Goal: Task Accomplishment & Management: Manage account settings

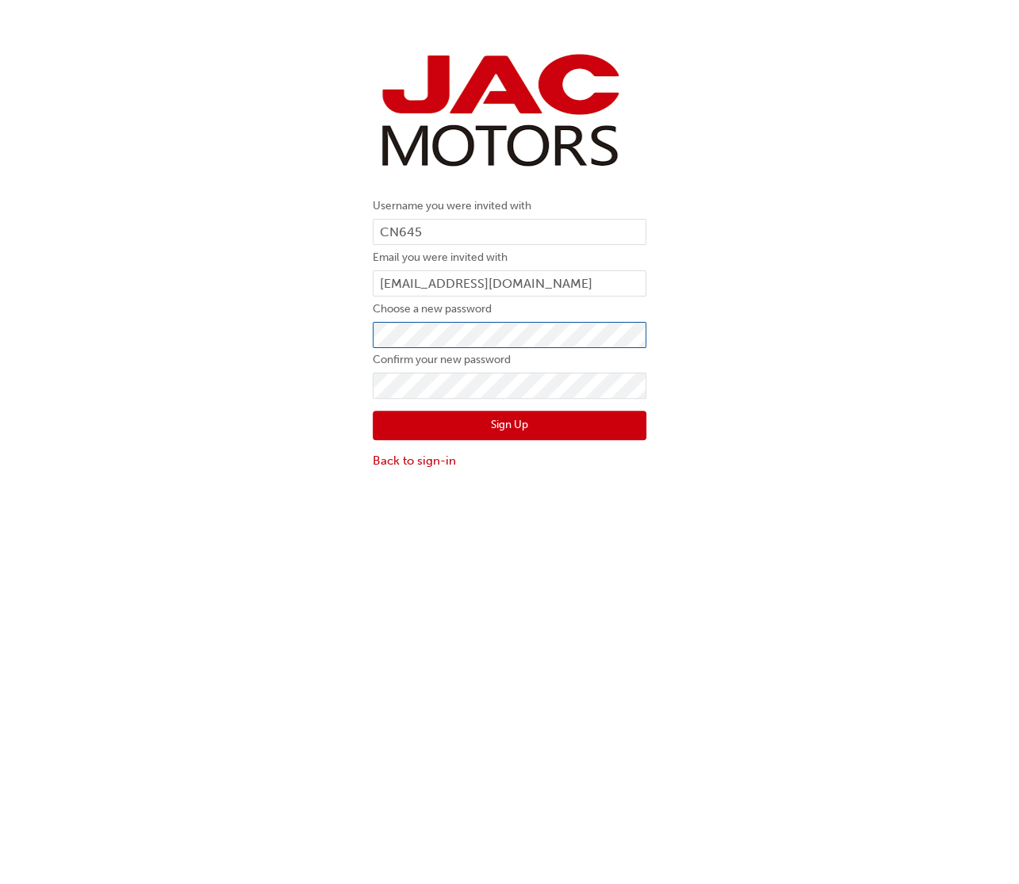
click at [289, 350] on div "Username you were invited with CN645 Email you were invited with [EMAIL_ADDRESS…" at bounding box center [509, 259] width 1019 height 446
click at [512, 430] on button "Sign Up" at bounding box center [509, 426] width 273 height 30
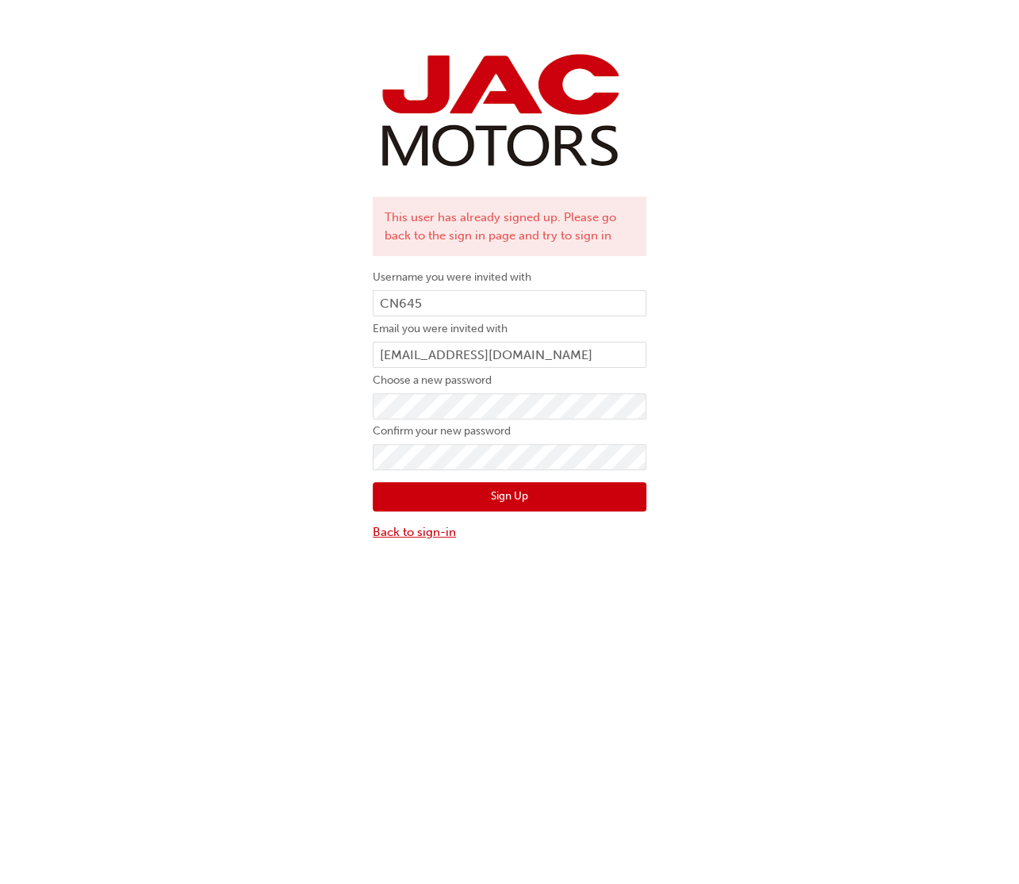
click at [415, 527] on link "Back to sign-in" at bounding box center [509, 532] width 273 height 18
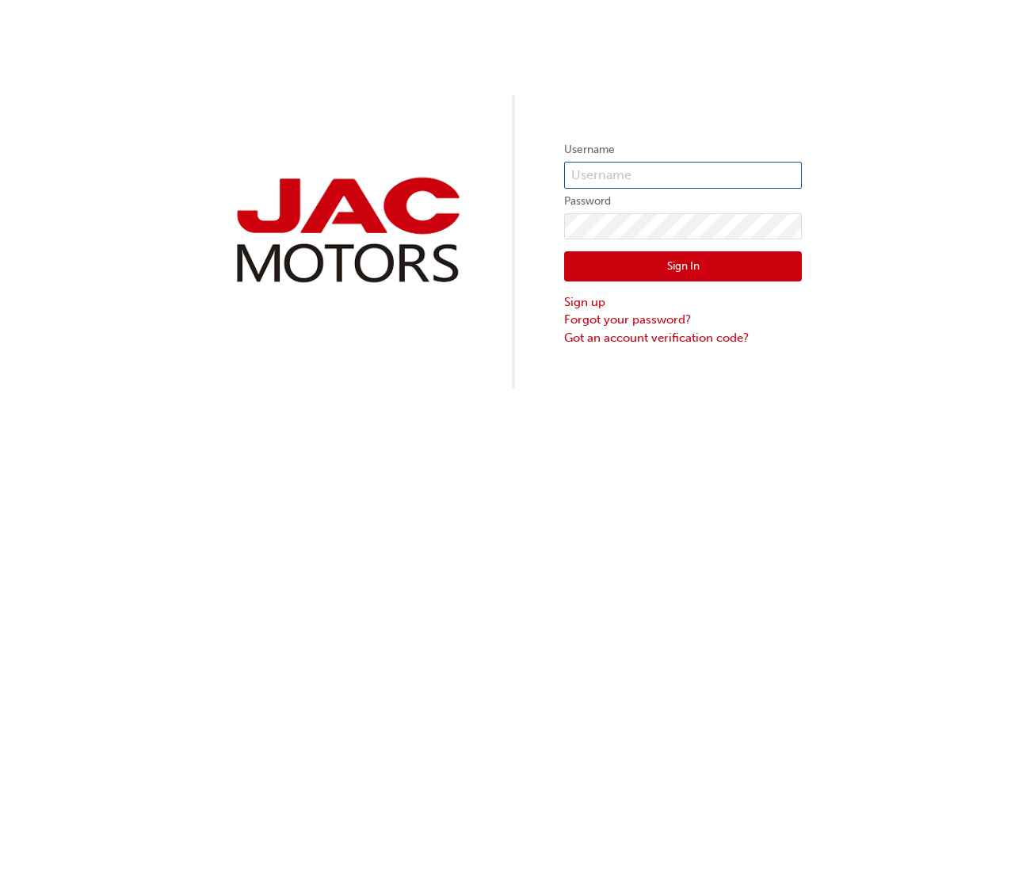
type input "CN645"
click at [625, 273] on button "Sign In" at bounding box center [683, 266] width 238 height 30
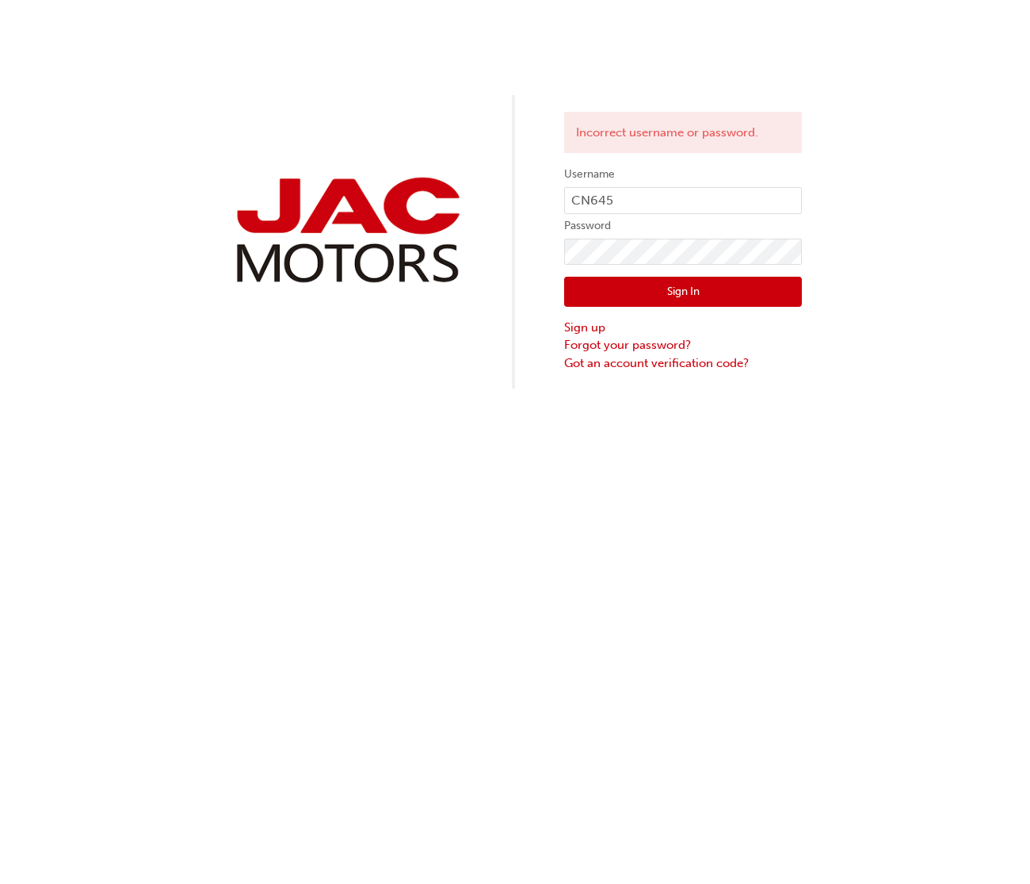
click at [698, 299] on button "Sign In" at bounding box center [683, 292] width 238 height 30
click at [617, 347] on link "Forgot your password?" at bounding box center [683, 345] width 238 height 18
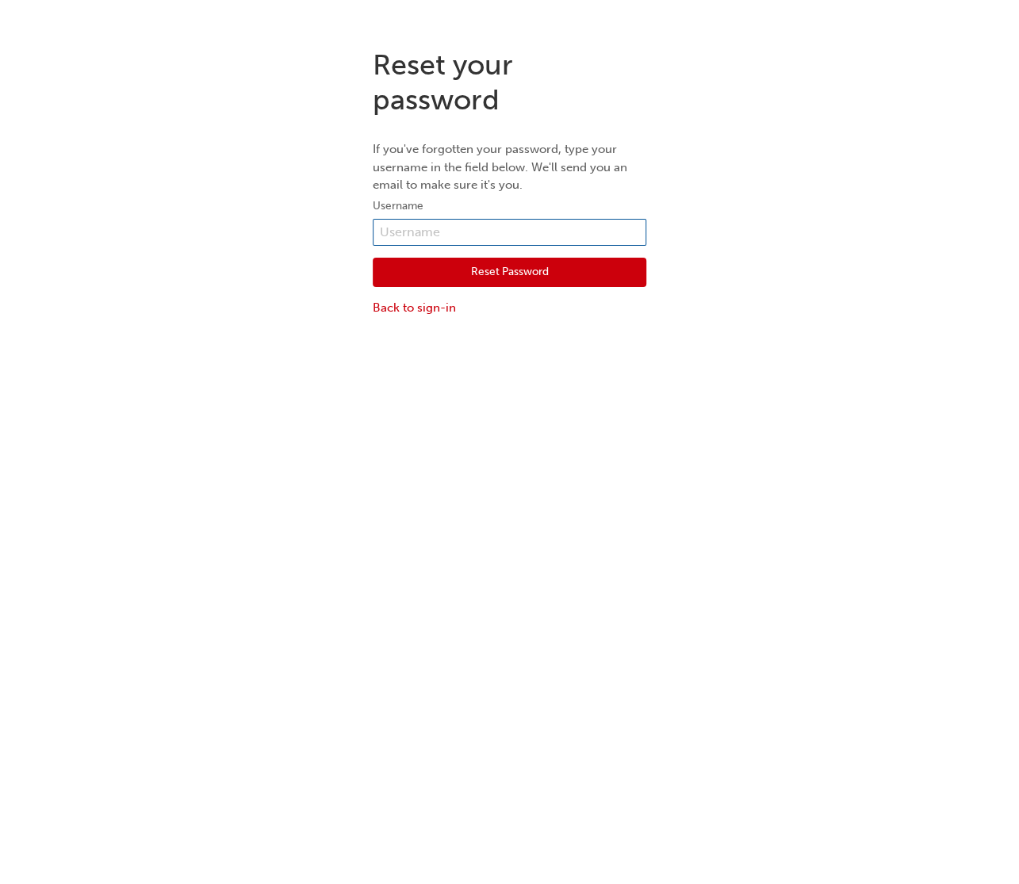
click at [500, 229] on input "text" at bounding box center [509, 232] width 273 height 27
type input "CN645"
click at [454, 267] on button "Reset Password" at bounding box center [509, 273] width 273 height 30
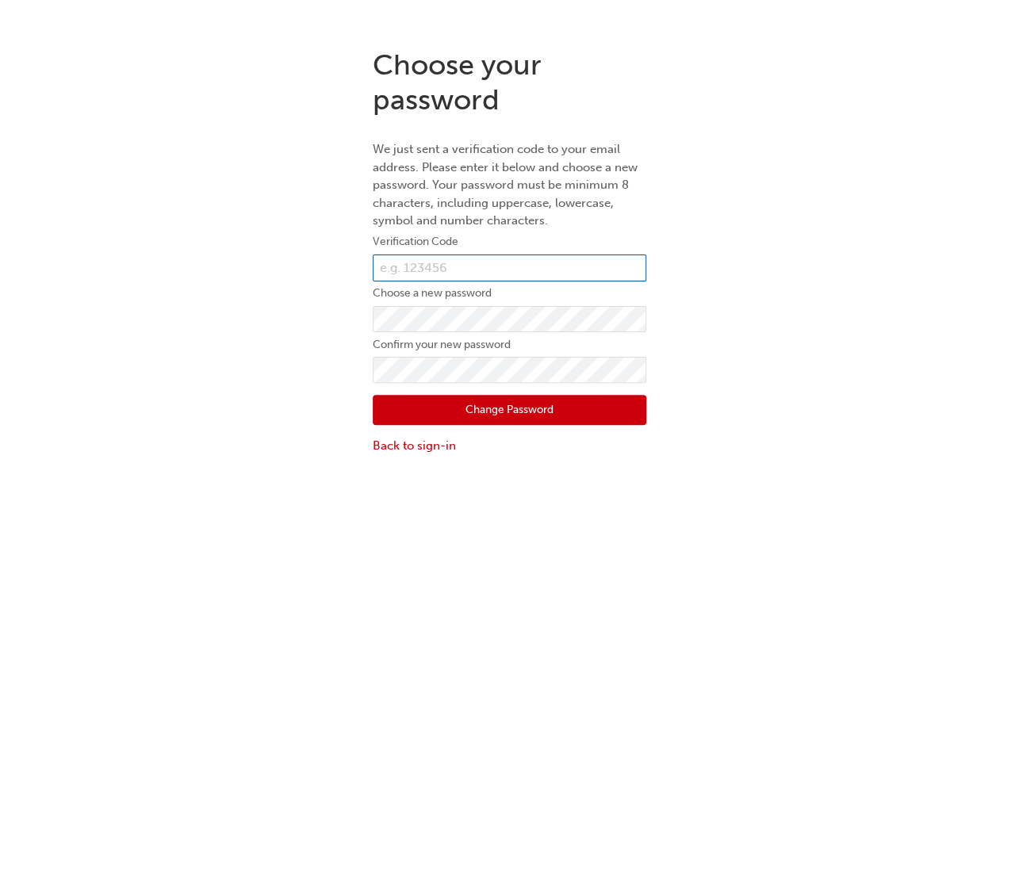
click at [411, 270] on input "text" at bounding box center [509, 267] width 273 height 27
click at [316, 332] on div "Choose your password We just sent a verification code to your email address. Pl…" at bounding box center [509, 251] width 1019 height 430
drag, startPoint x: 423, startPoint y: 276, endPoint x: 406, endPoint y: 235, distance: 44.0
click at [300, 266] on div "Choose your password We just sent a verification code to your email address. Pl…" at bounding box center [509, 251] width 1019 height 430
type input "736882"
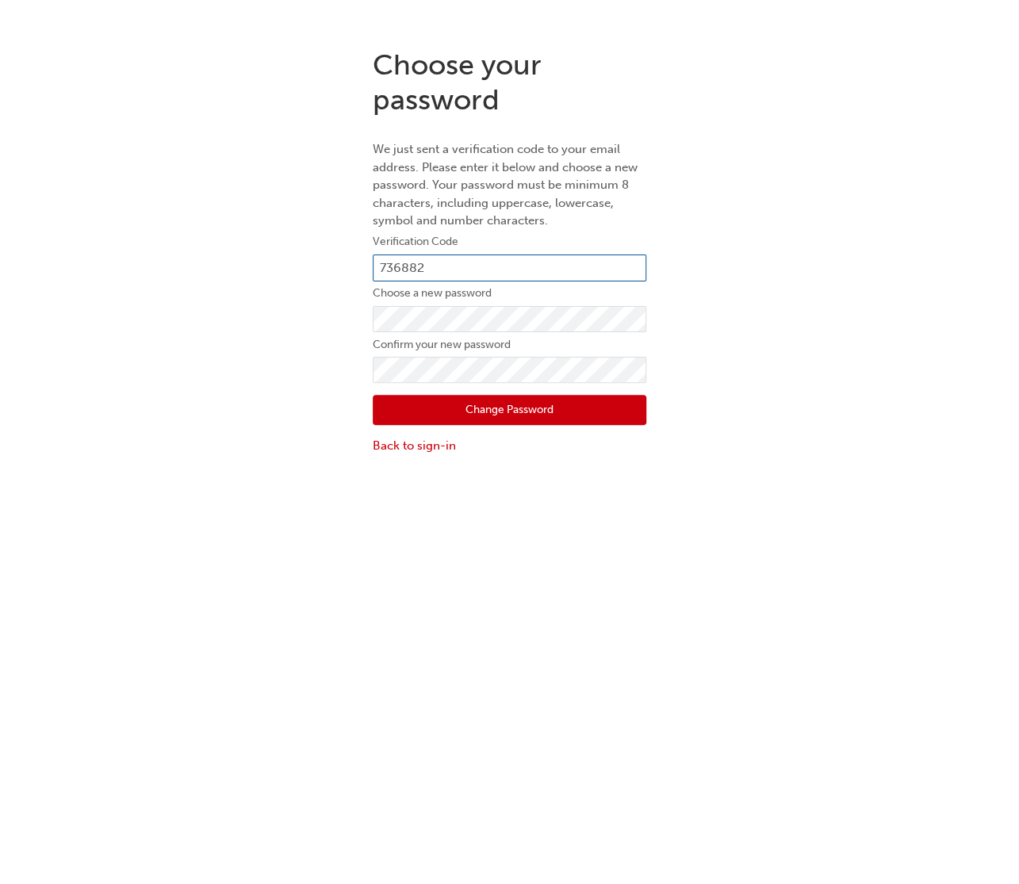
click button "Change Password" at bounding box center [509, 410] width 273 height 30
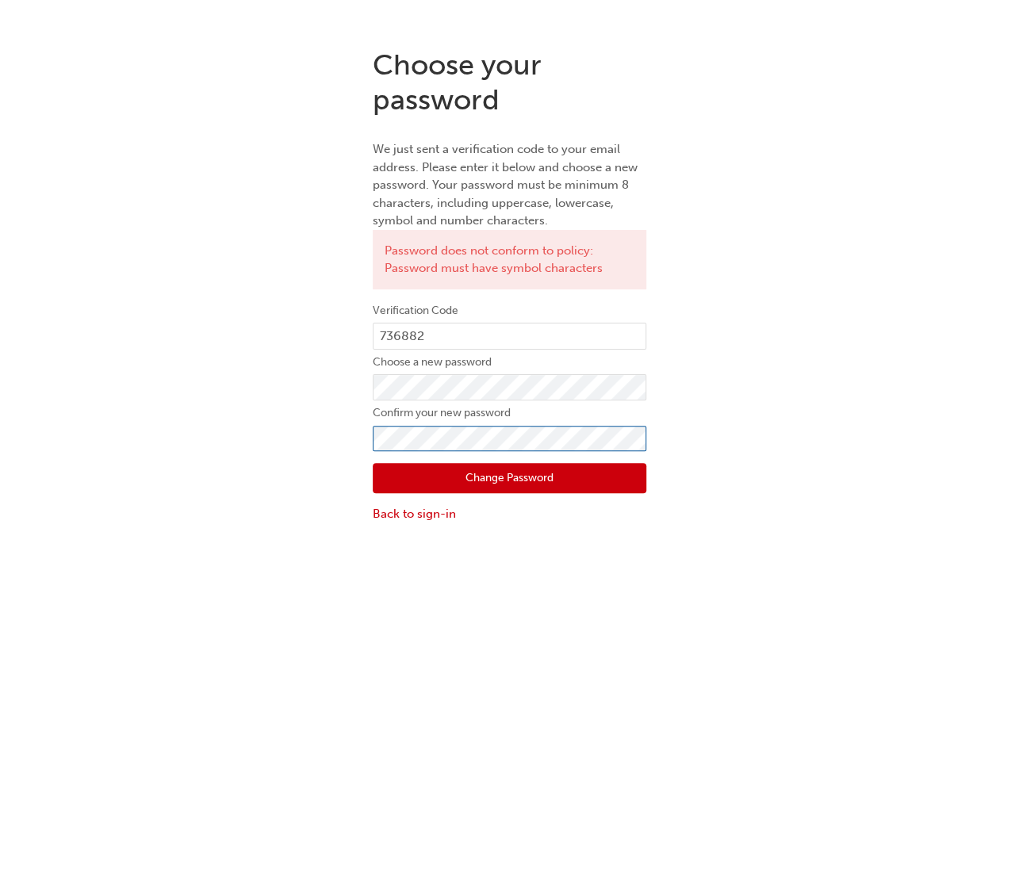
click at [178, 428] on div "Choose your password We just sent a verification code to your email address. Pl…" at bounding box center [509, 285] width 1019 height 499
click at [526, 482] on button "Change Password" at bounding box center [509, 478] width 273 height 30
click at [544, 476] on button "Change Password" at bounding box center [509, 478] width 273 height 30
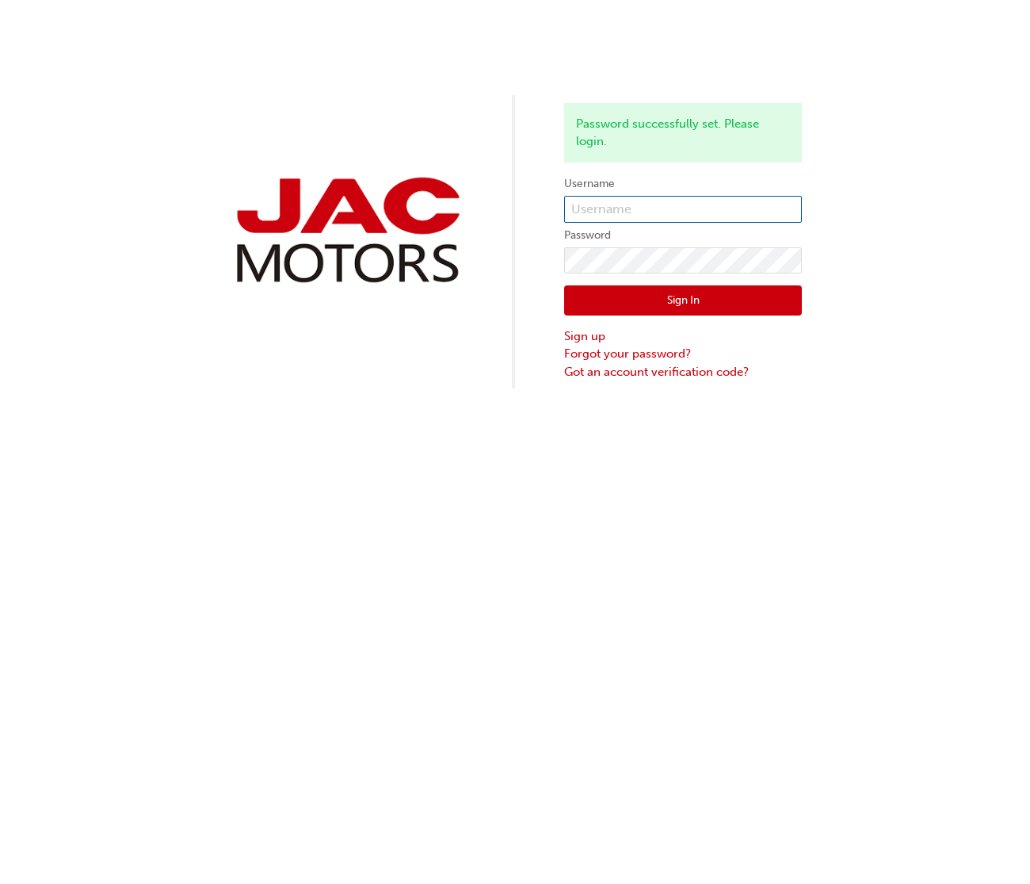
type input "CN645"
click at [685, 307] on button "Sign In" at bounding box center [683, 300] width 238 height 30
